Goal: Find specific page/section: Find specific page/section

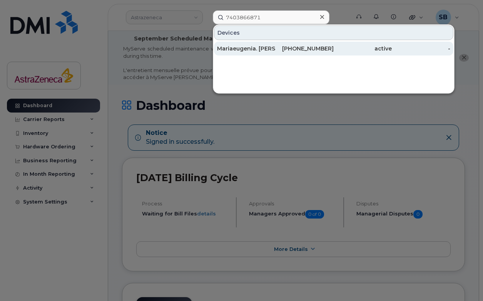
type input "7403866871"
click at [273, 49] on div "Mariaeugenia. Fernandez Feijoo" at bounding box center [246, 49] width 58 height 8
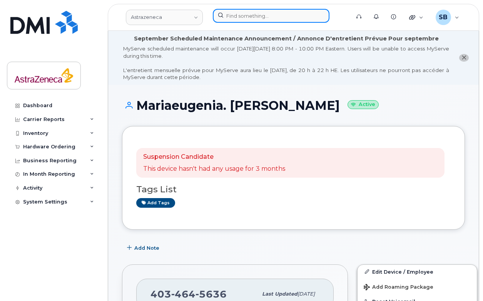
click at [266, 20] on input at bounding box center [271, 16] width 117 height 14
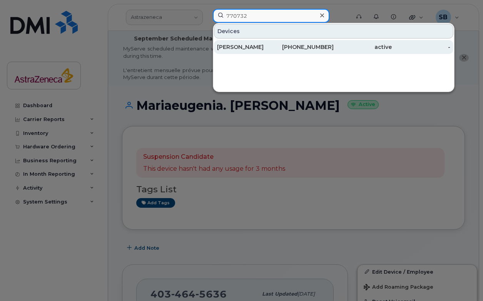
type input "770732"
click at [275, 43] on div "[PERSON_NAME]" at bounding box center [304, 47] width 58 height 14
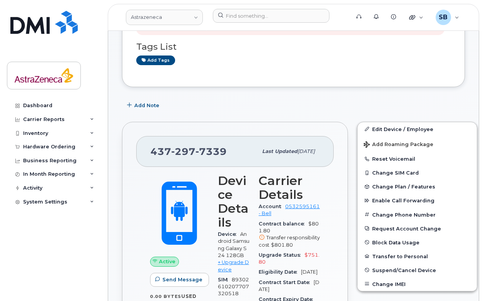
scroll to position [141, 0]
